Goal: Check status: Check status

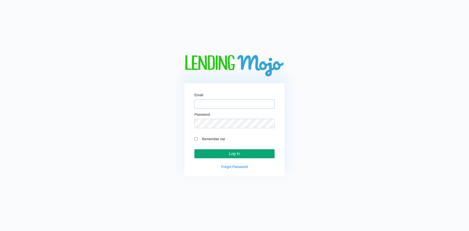
type input "[EMAIL_ADDRESS][DOMAIN_NAME]"
click at [233, 150] on input "Log In" at bounding box center [234, 154] width 80 height 9
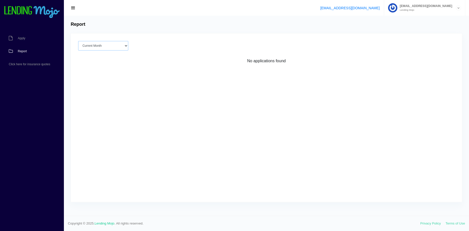
click at [113, 47] on select "Current Month Sep 2025 Aug 2025 Jul 2025 Jun 2025 May 2025 All time" at bounding box center [103, 46] width 50 height 10
select select "All time"
click at [78, 41] on select "Current Month Sep 2025 Aug 2025 Jul 2025 Jun 2025 May 2025 All time" at bounding box center [103, 46] width 50 height 10
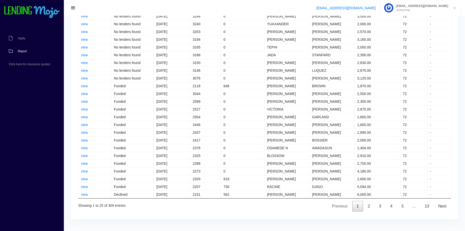
scroll to position [83, 0]
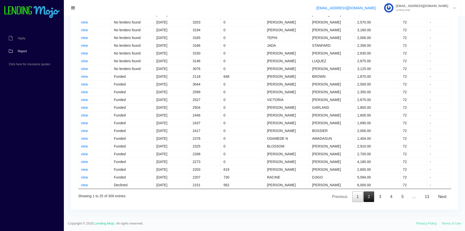
click at [365, 199] on link "2" at bounding box center [369, 197] width 11 height 11
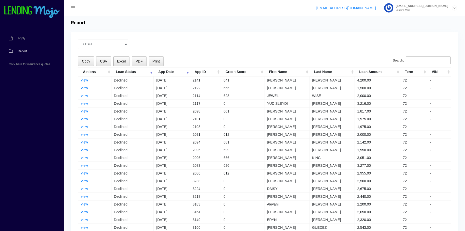
scroll to position [0, 0]
